Goal: Task Accomplishment & Management: Complete application form

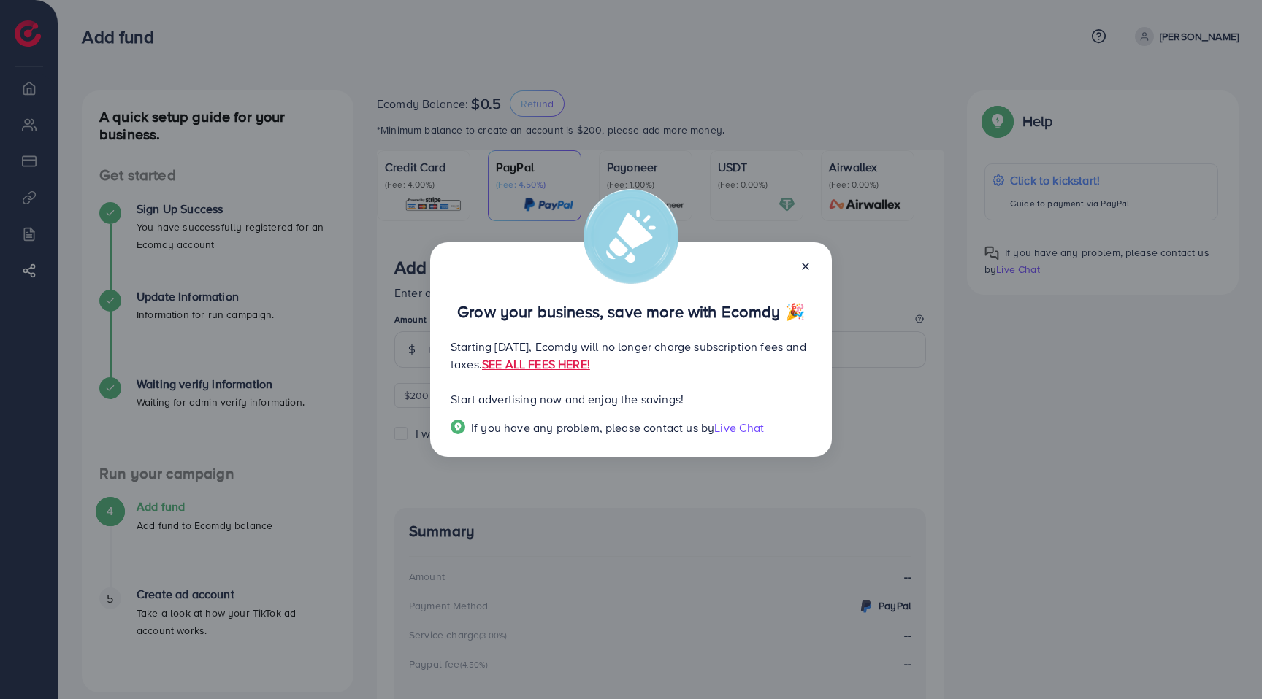
click at [800, 271] on icon at bounding box center [806, 267] width 12 height 12
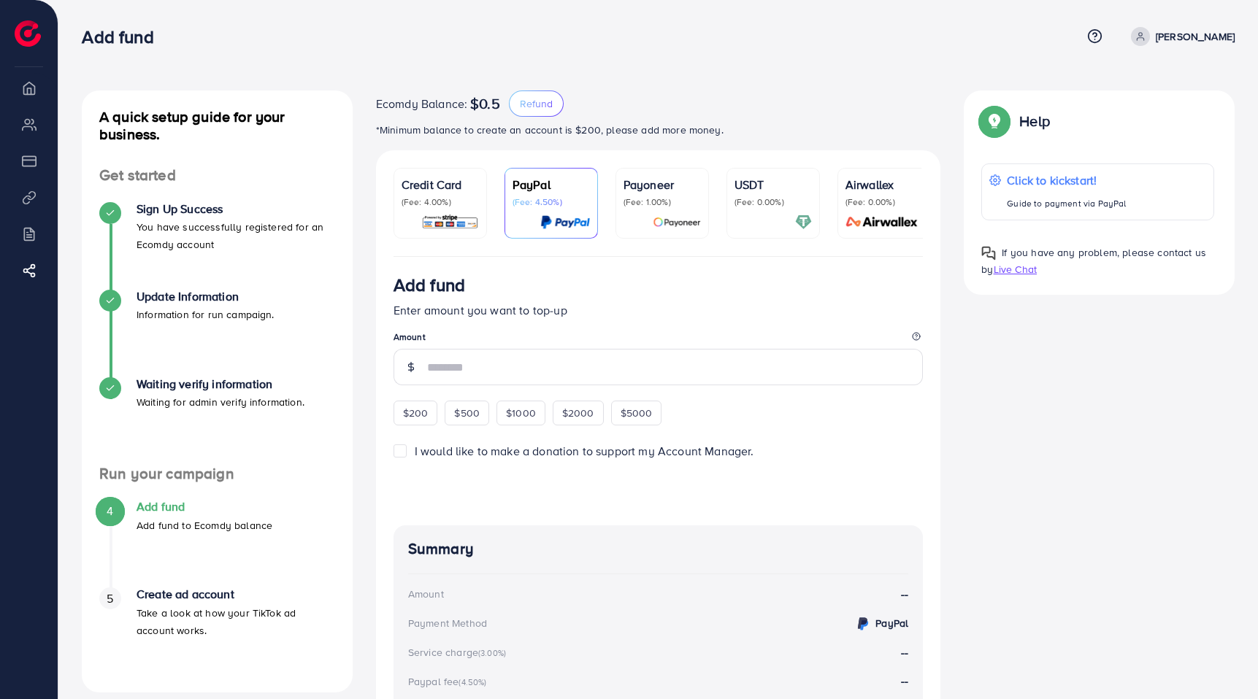
click at [28, 205] on li "Product Links" at bounding box center [29, 197] width 58 height 29
click at [33, 231] on li "Billing" at bounding box center [29, 233] width 58 height 29
click at [33, 195] on li "Product Links" at bounding box center [29, 197] width 58 height 29
click at [30, 109] on ul "Overview My ad accounts Payment Product Links Billing Affiliate Program" at bounding box center [29, 190] width 58 height 235
click at [1192, 40] on p "[PERSON_NAME]" at bounding box center [1195, 37] width 79 height 18
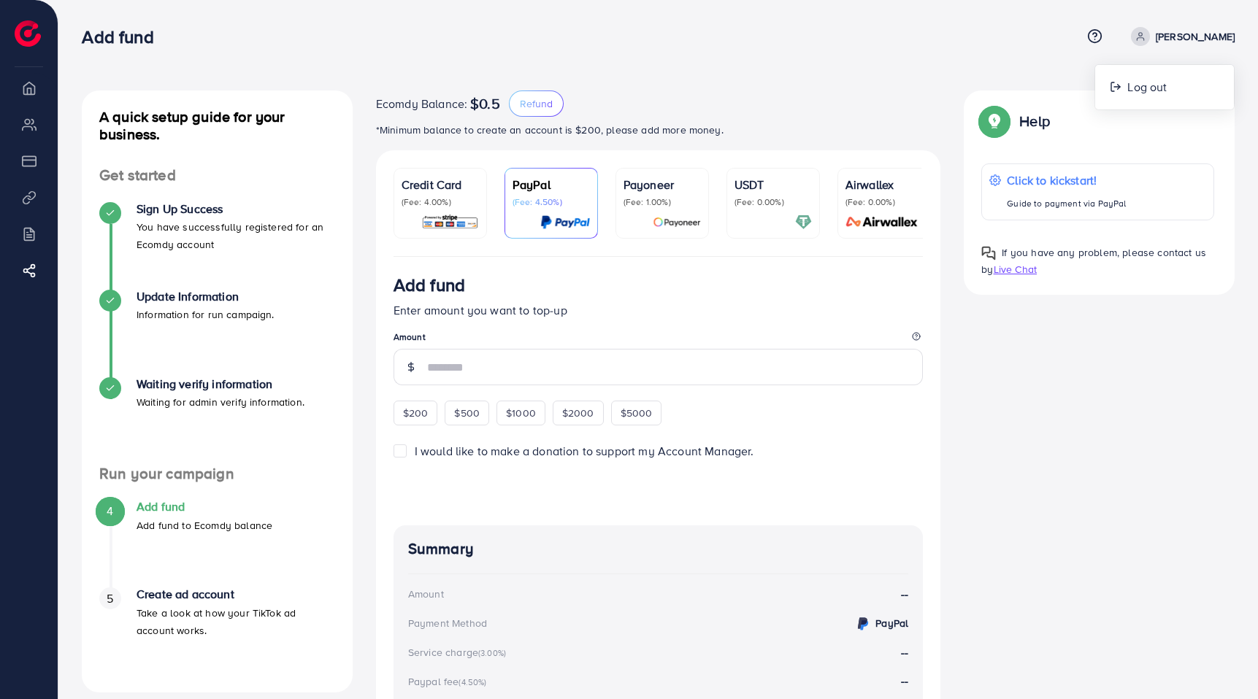
click at [692, 204] on p "(Fee: 1.00%)" at bounding box center [662, 202] width 77 height 12
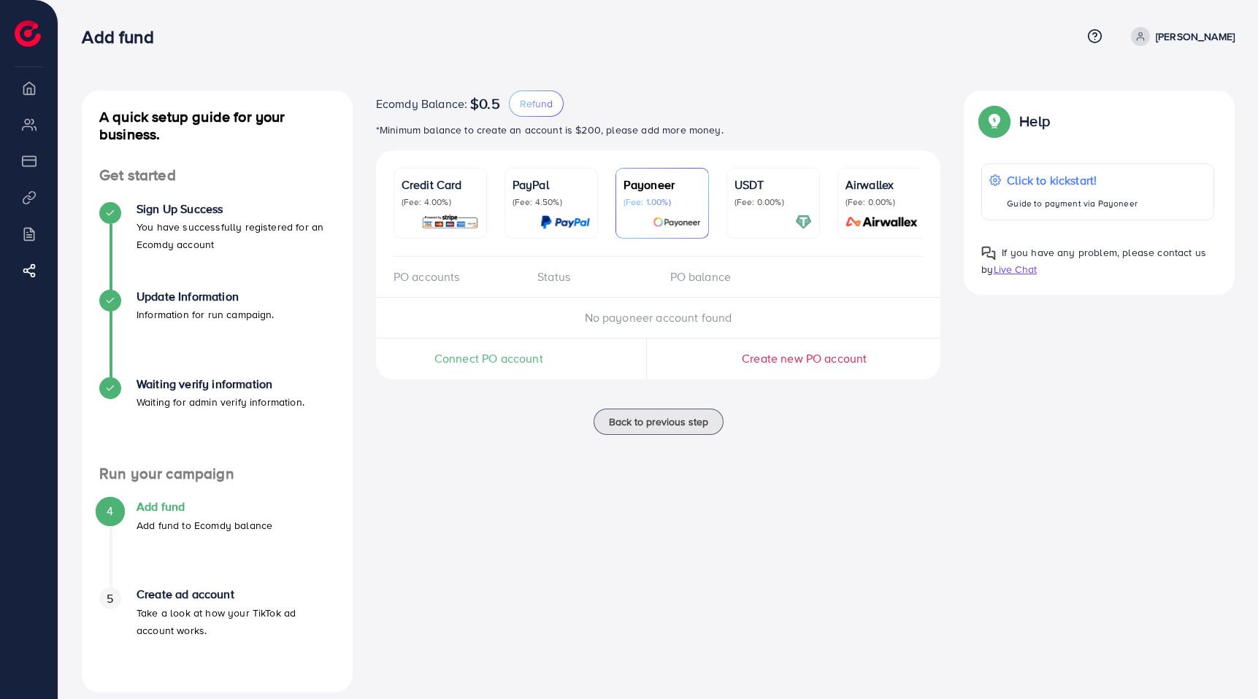
click at [475, 207] on p "(Fee: 4.00%)" at bounding box center [440, 202] width 77 height 12
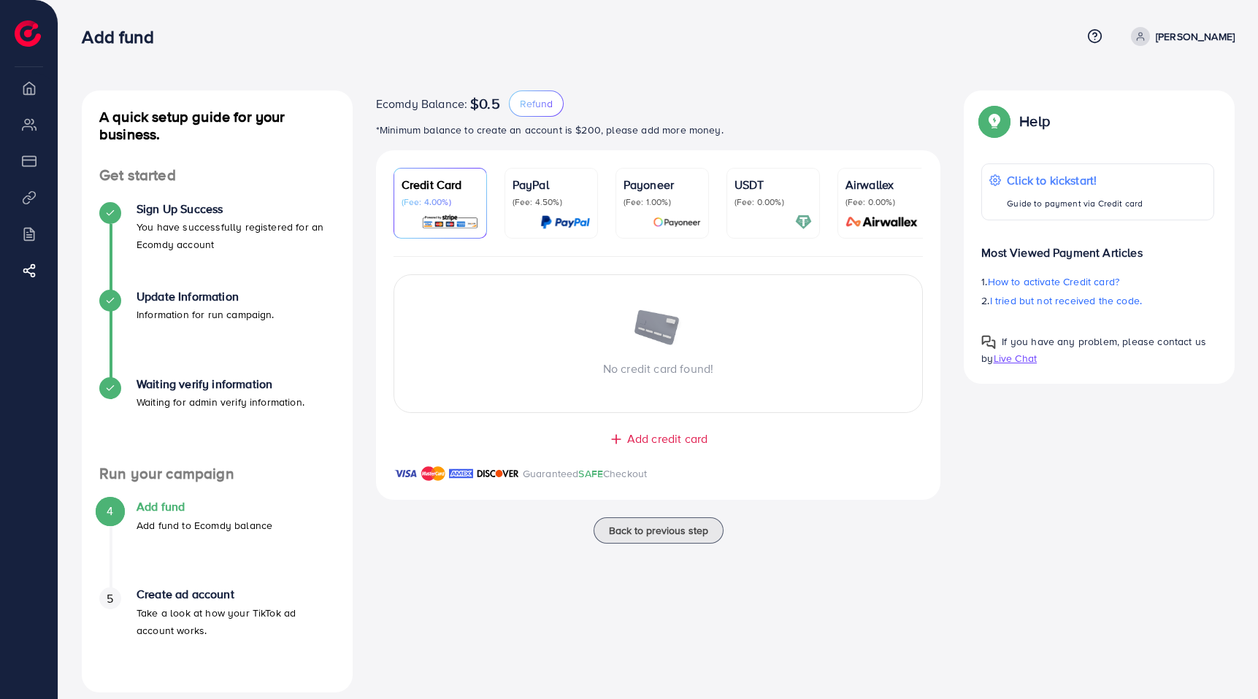
click at [28, 234] on li "Billing" at bounding box center [29, 233] width 58 height 29
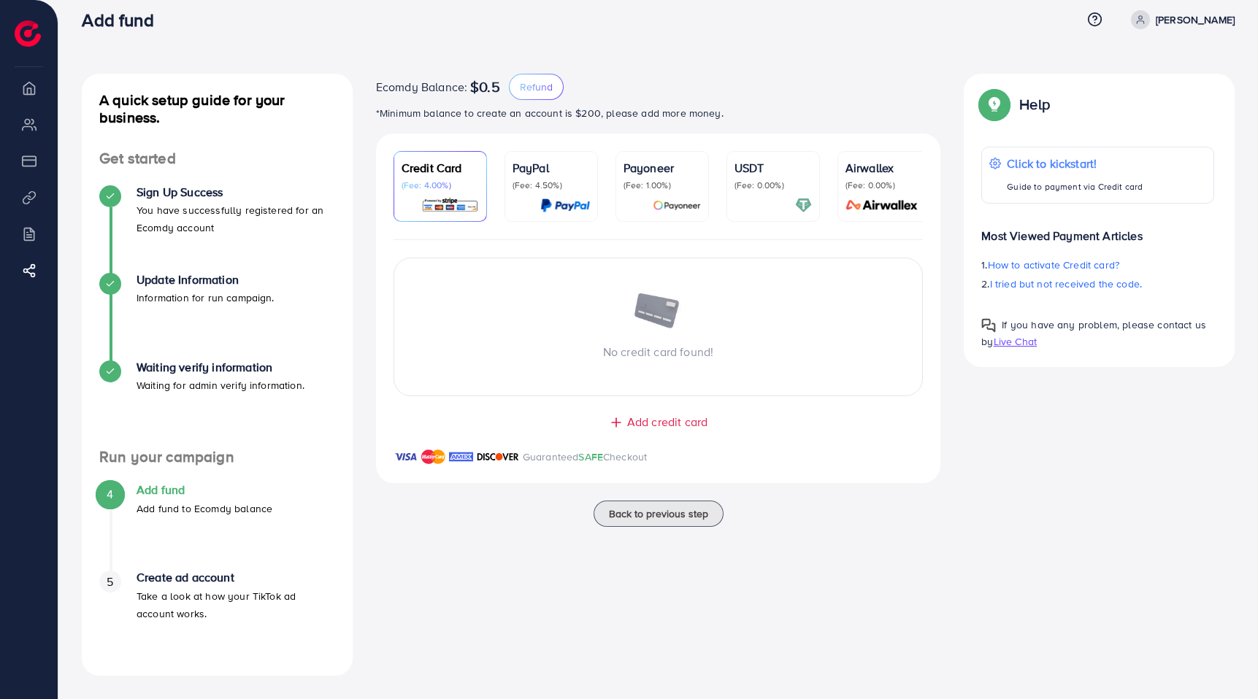
click at [164, 582] on h4 "Create ad account" at bounding box center [236, 578] width 199 height 14
click at [201, 388] on p "Waiting for admin verify information." at bounding box center [221, 386] width 168 height 18
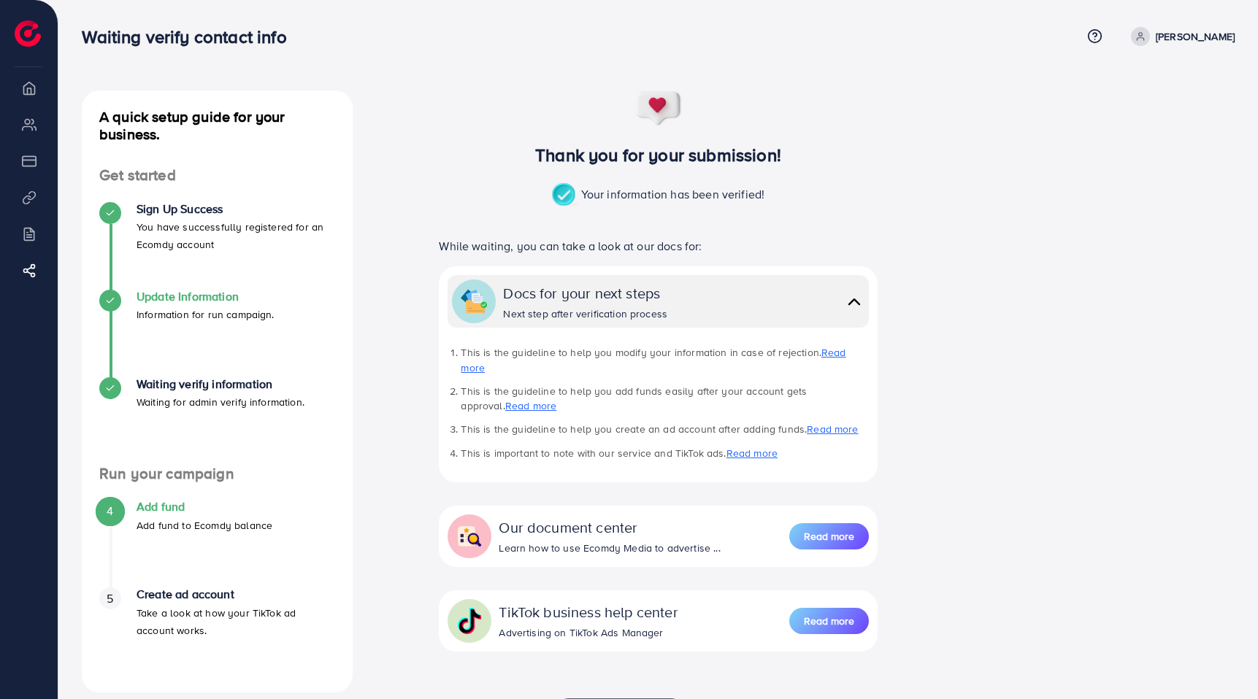
click at [199, 311] on p "Information for run campaign." at bounding box center [206, 315] width 138 height 18
